Goal: Task Accomplishment & Management: Manage account settings

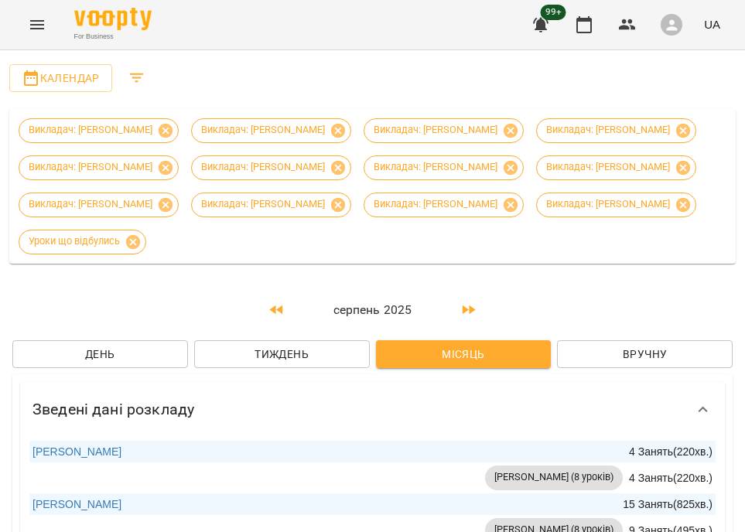
click at [31, 43] on div "For Business 99+ UA" at bounding box center [372, 25] width 745 height 50
click at [36, 36] on button "Menu" at bounding box center [37, 24] width 37 height 37
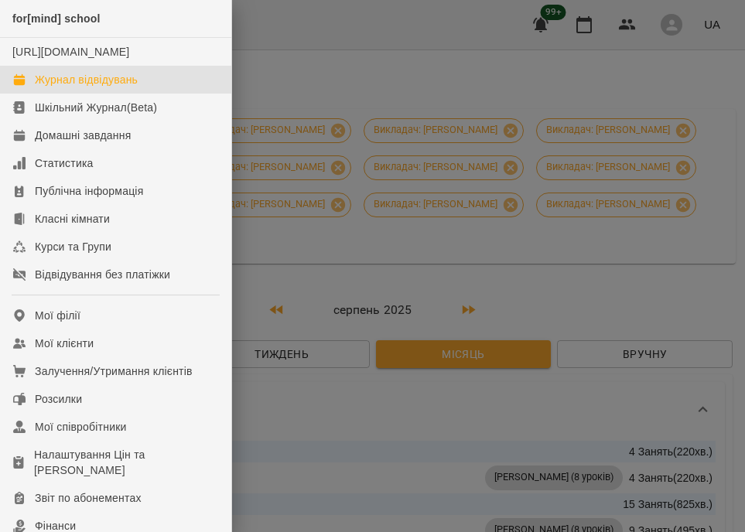
click at [87, 87] on div "Журнал відвідувань" at bounding box center [86, 79] width 103 height 15
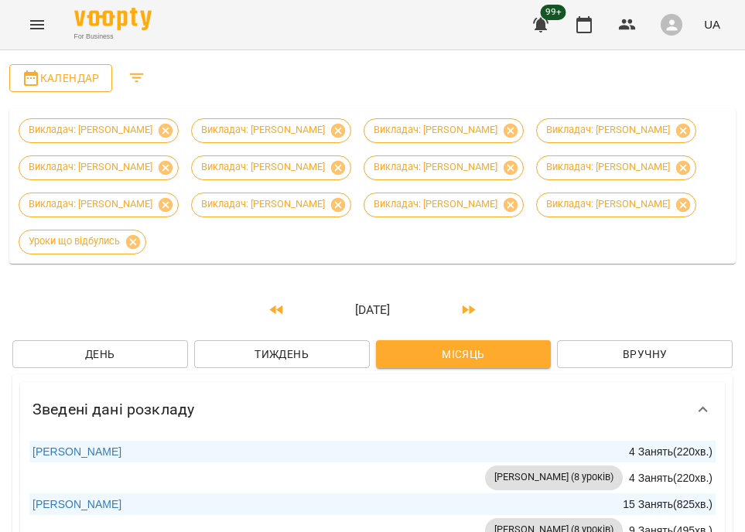
click at [56, 83] on span "Календар" at bounding box center [61, 78] width 78 height 19
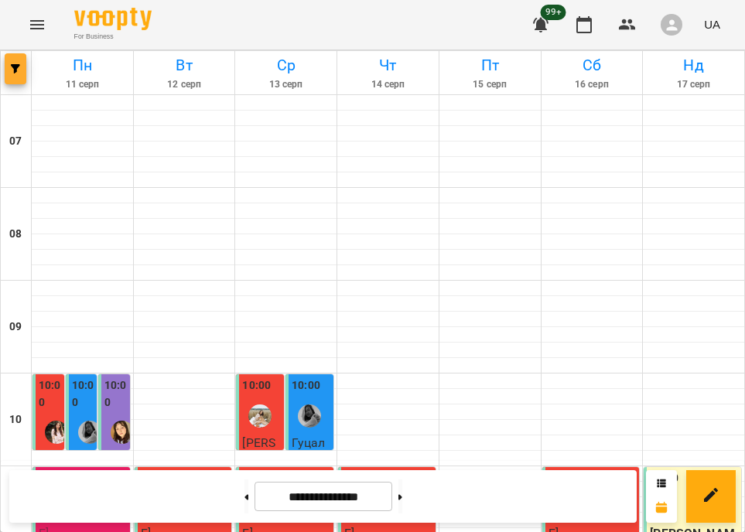
click at [18, 61] on button "button" at bounding box center [16, 68] width 22 height 31
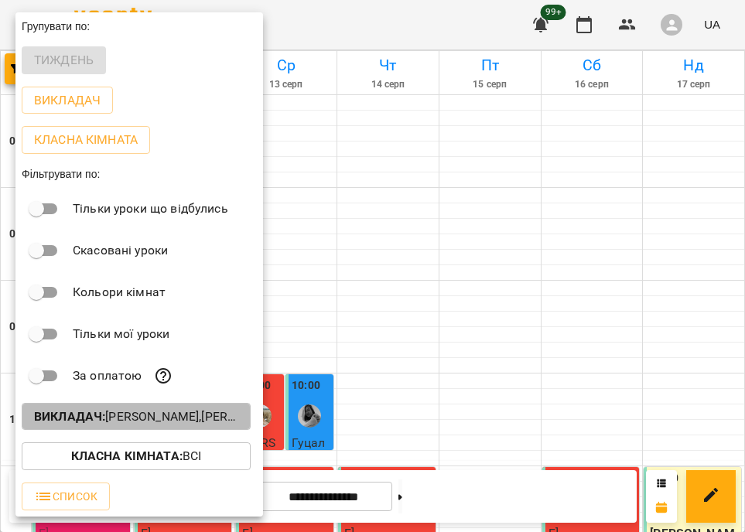
click at [141, 412] on p "Викладач : [PERSON_NAME],[PERSON_NAME],[PERSON_NAME],[PERSON_NAME],[PERSON_NAME…" at bounding box center [136, 417] width 204 height 19
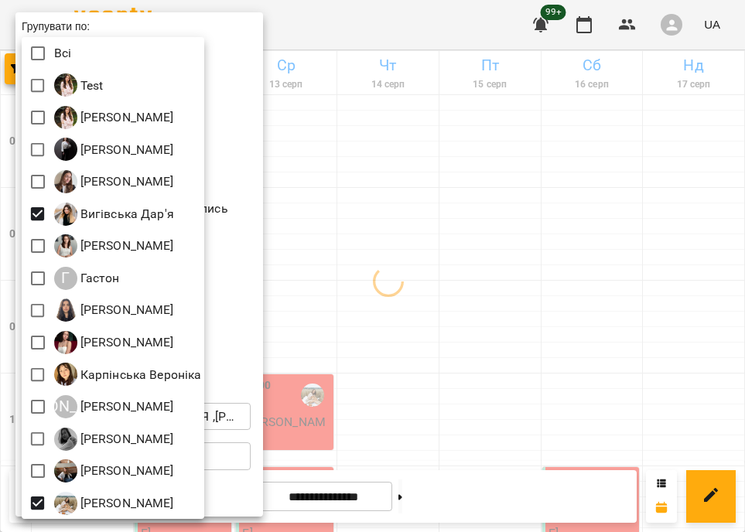
scroll to position [3, 0]
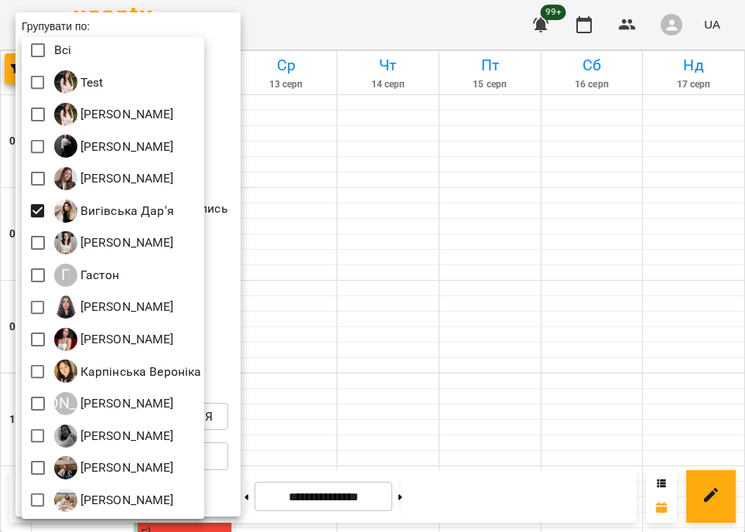
click at [420, 359] on div at bounding box center [372, 266] width 745 height 532
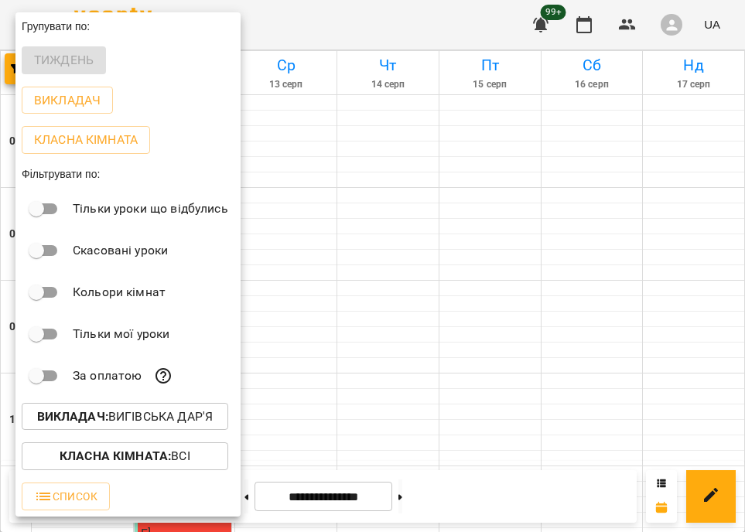
click at [322, 357] on div at bounding box center [372, 266] width 745 height 532
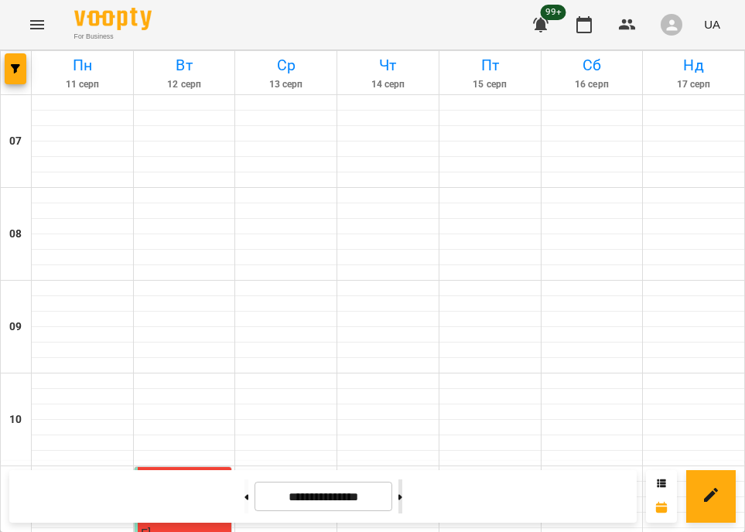
scroll to position [621, 0]
click at [402, 501] on button at bounding box center [401, 497] width 4 height 34
type input "**********"
click at [176, 508] on span "[PERSON_NAME]" at bounding box center [183, 524] width 84 height 33
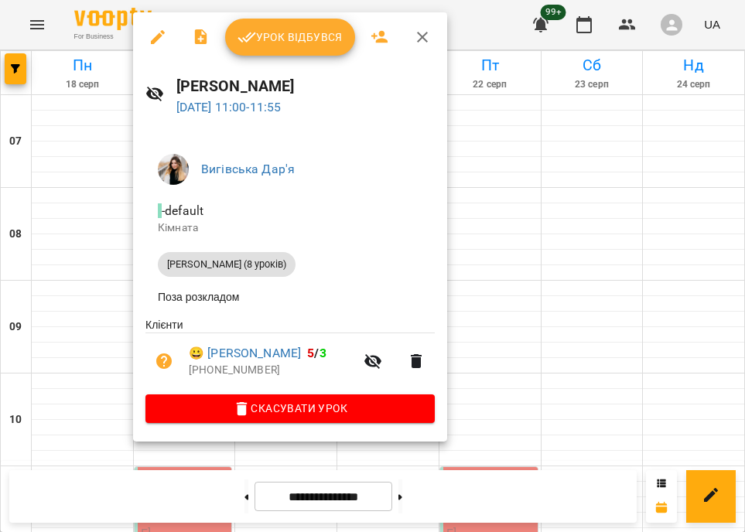
click at [517, 189] on div at bounding box center [372, 266] width 745 height 532
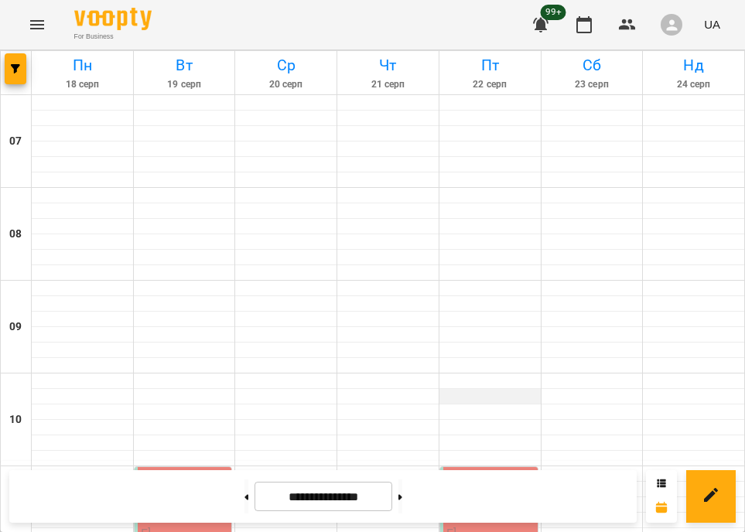
click at [517, 389] on div at bounding box center [490, 396] width 101 height 15
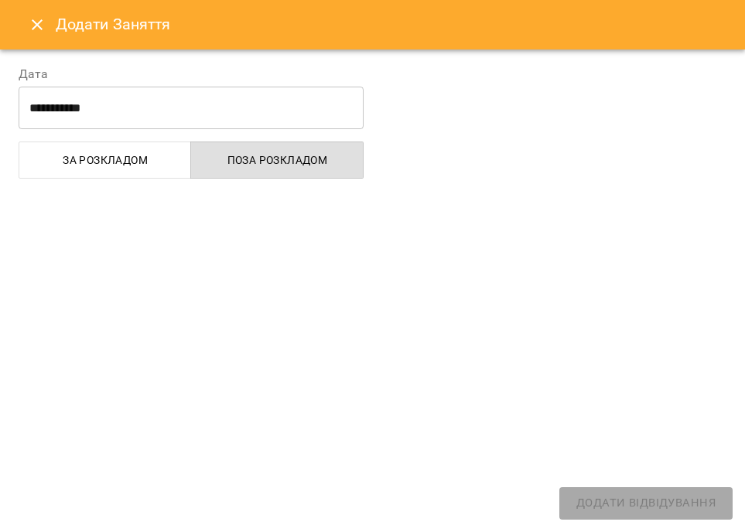
select select
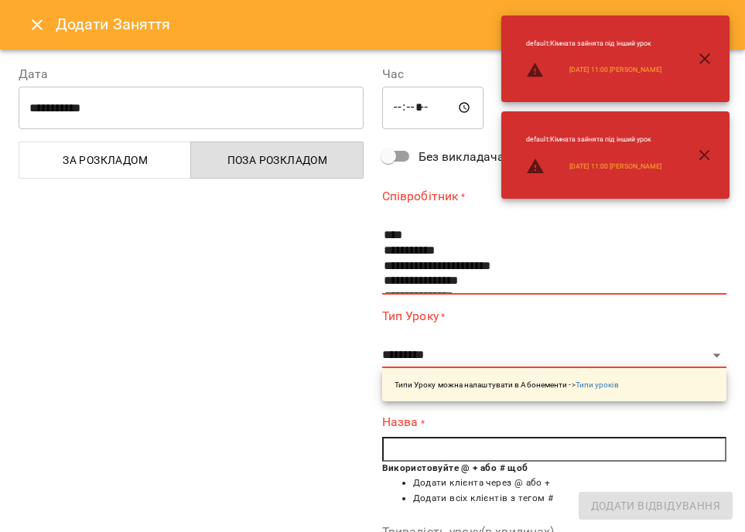
click at [43, 43] on div "Додати Заняття" at bounding box center [372, 25] width 745 height 50
click at [42, 29] on icon "Close" at bounding box center [37, 24] width 19 height 19
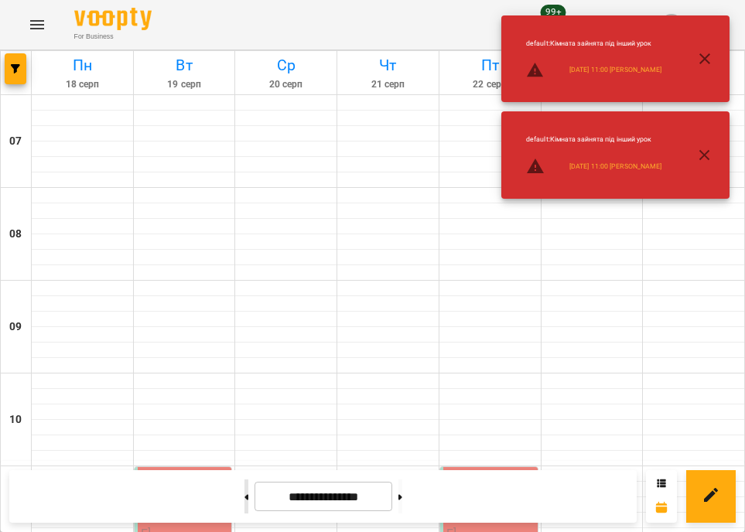
click at [245, 494] on button at bounding box center [247, 497] width 4 height 34
click at [402, 501] on button at bounding box center [401, 497] width 4 height 34
type input "**********"
click at [170, 470] on div "11:00" at bounding box center [185, 488] width 88 height 36
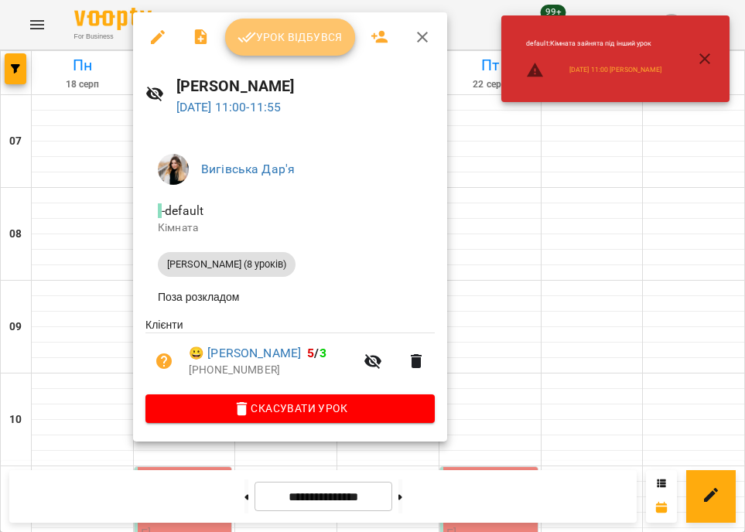
click at [283, 49] on button "Урок відбувся" at bounding box center [290, 37] width 130 height 37
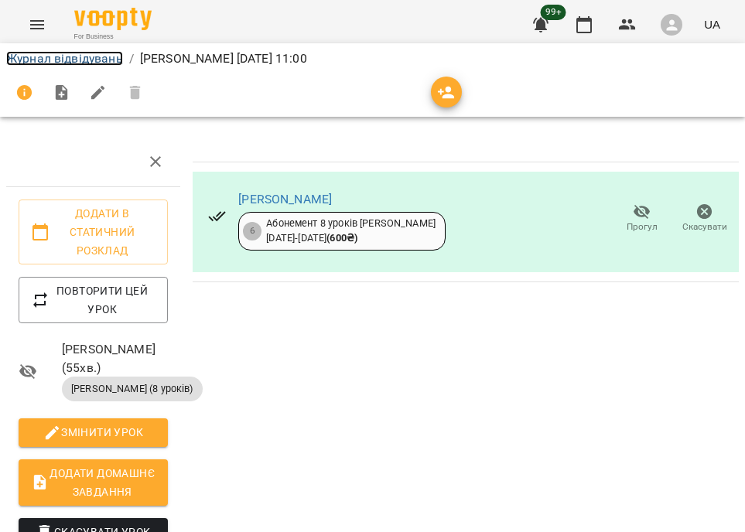
click at [84, 60] on link "Журнал відвідувань" at bounding box center [64, 58] width 117 height 15
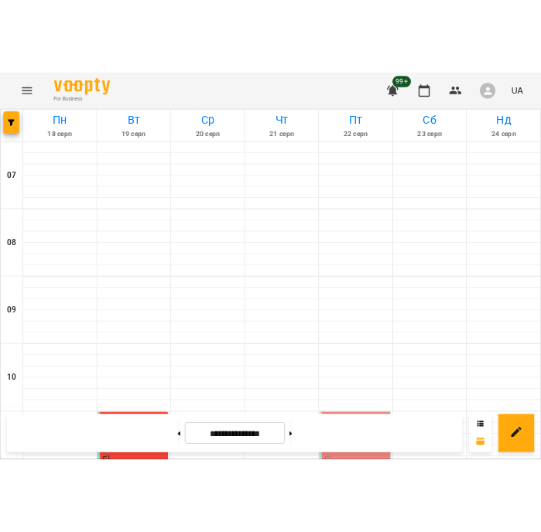
scroll to position [221, 0]
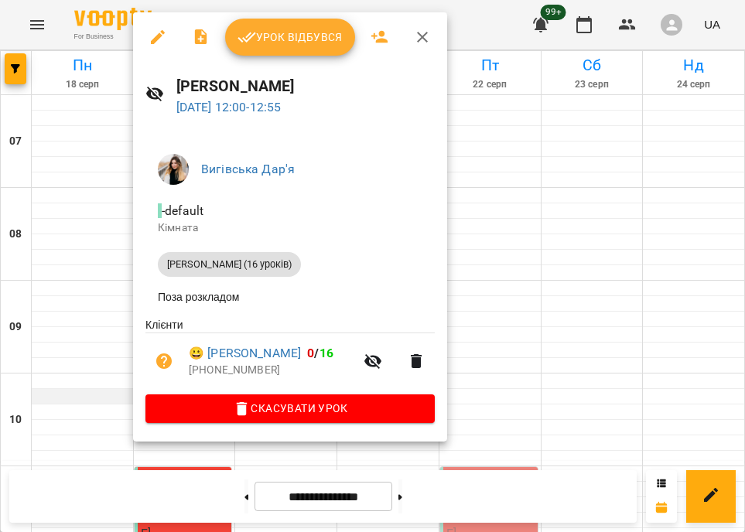
click at [91, 176] on div at bounding box center [372, 266] width 745 height 532
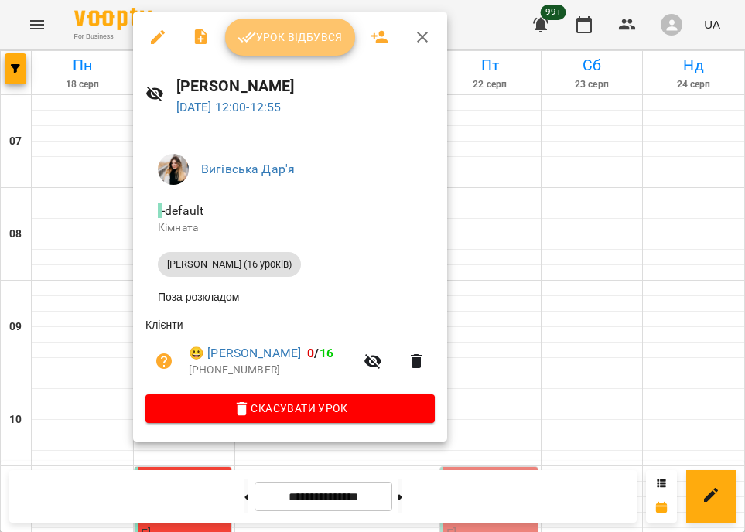
click at [260, 42] on span "Урок відбувся" at bounding box center [290, 37] width 105 height 19
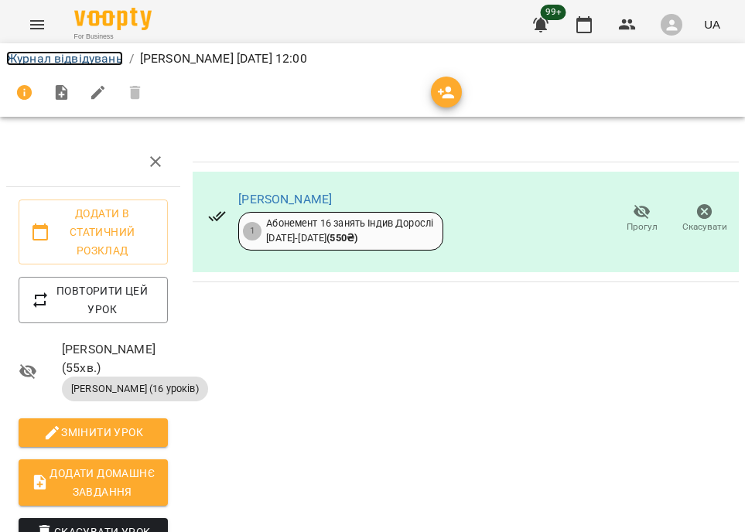
click at [57, 59] on link "Журнал відвідувань" at bounding box center [64, 58] width 117 height 15
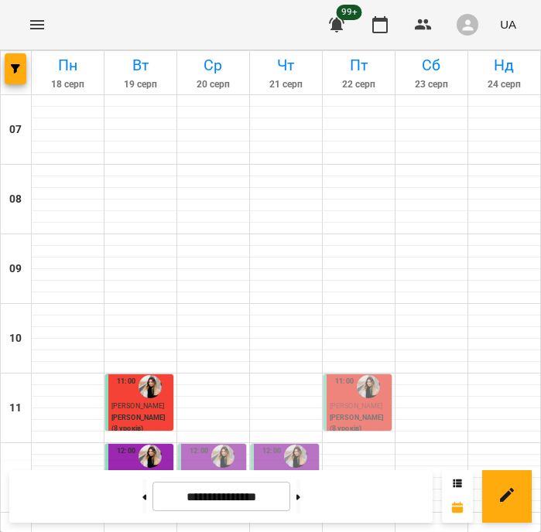
scroll to position [272, 0]
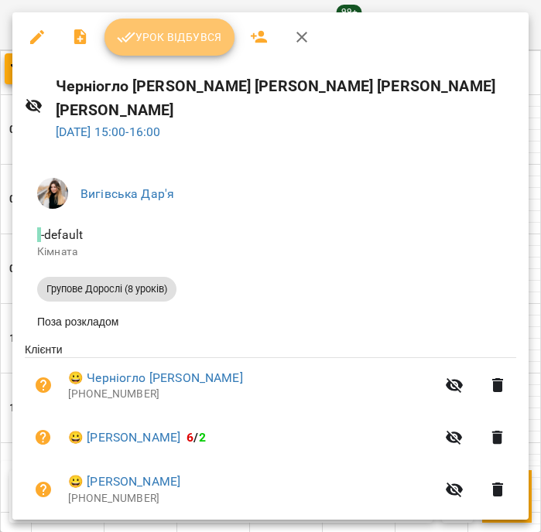
click at [169, 48] on button "Урок відбувся" at bounding box center [169, 37] width 130 height 37
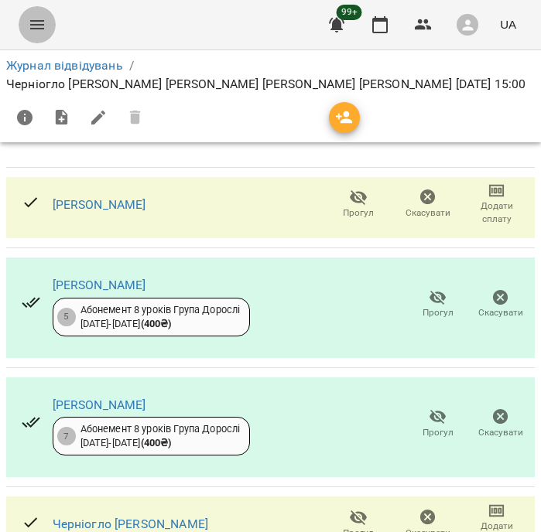
click at [36, 30] on icon "Menu" at bounding box center [37, 24] width 19 height 19
